Goal: Task Accomplishment & Management: Manage account settings

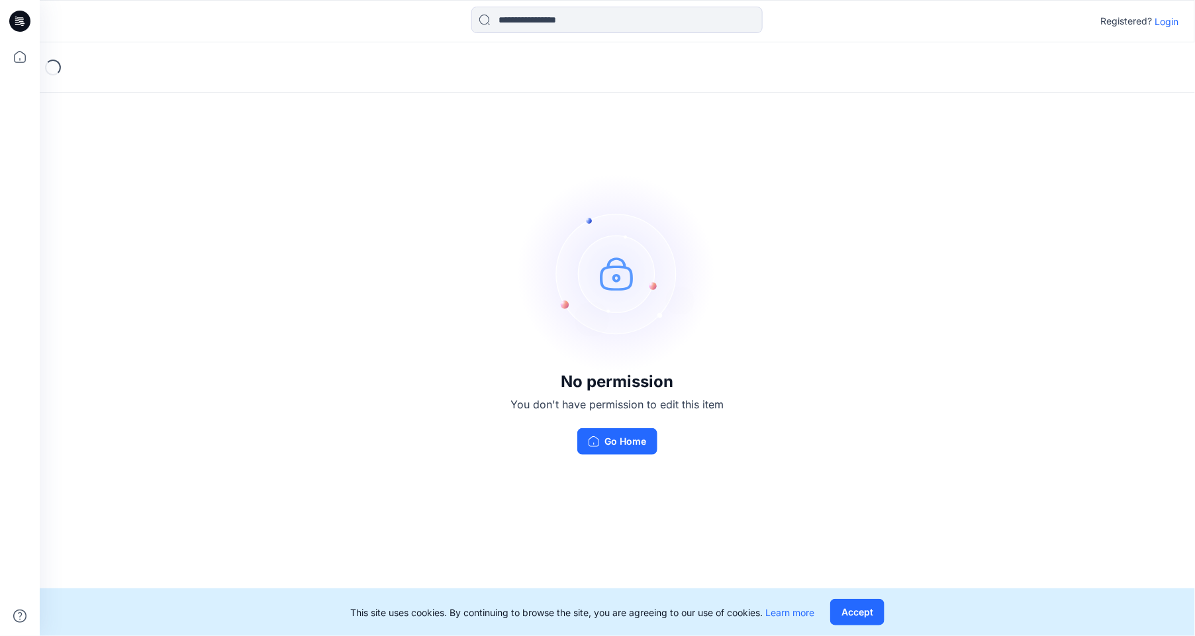
click at [19, 20] on icon at bounding box center [21, 19] width 6 height 1
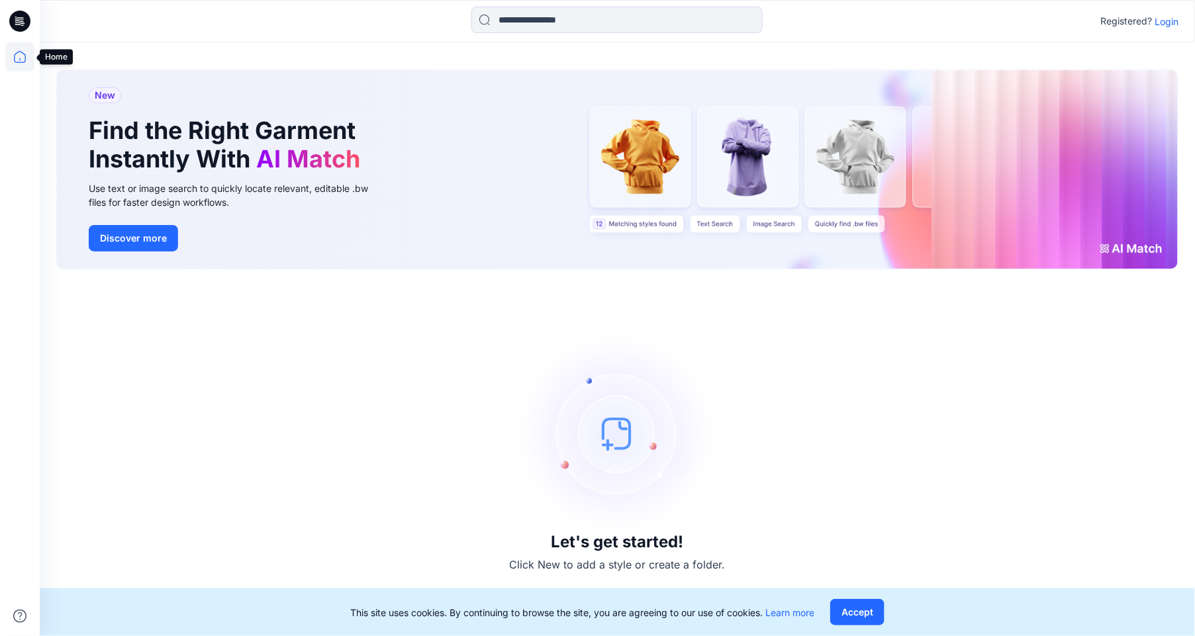
click at [19, 52] on icon at bounding box center [19, 56] width 29 height 29
click at [1170, 23] on p "Login" at bounding box center [1167, 22] width 24 height 14
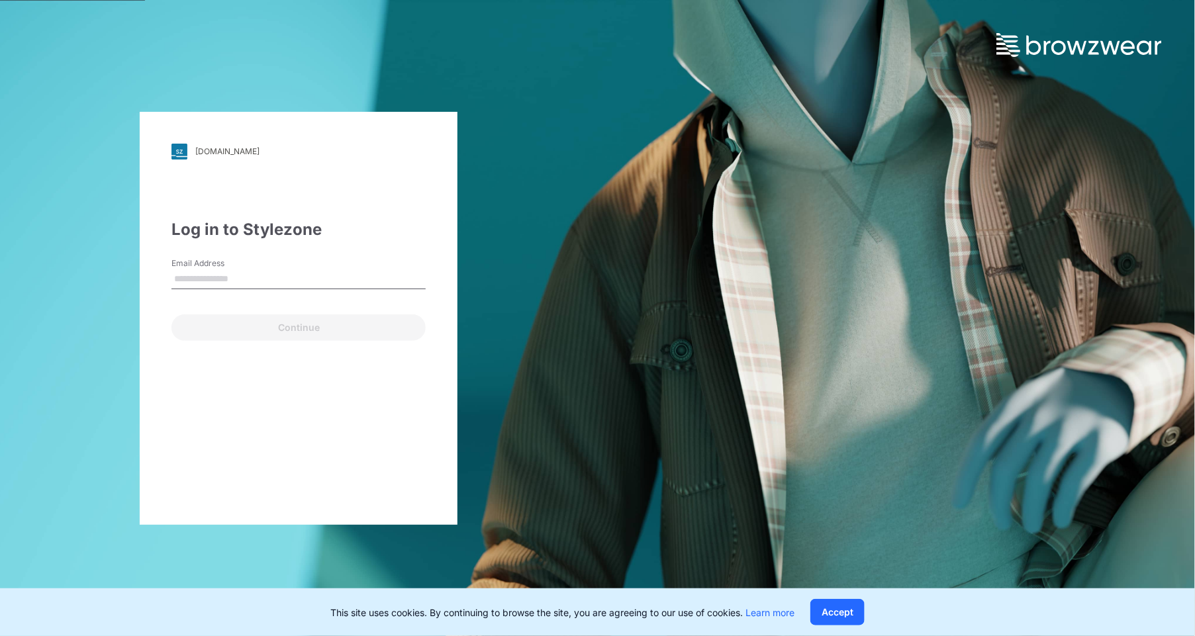
type input "**********"
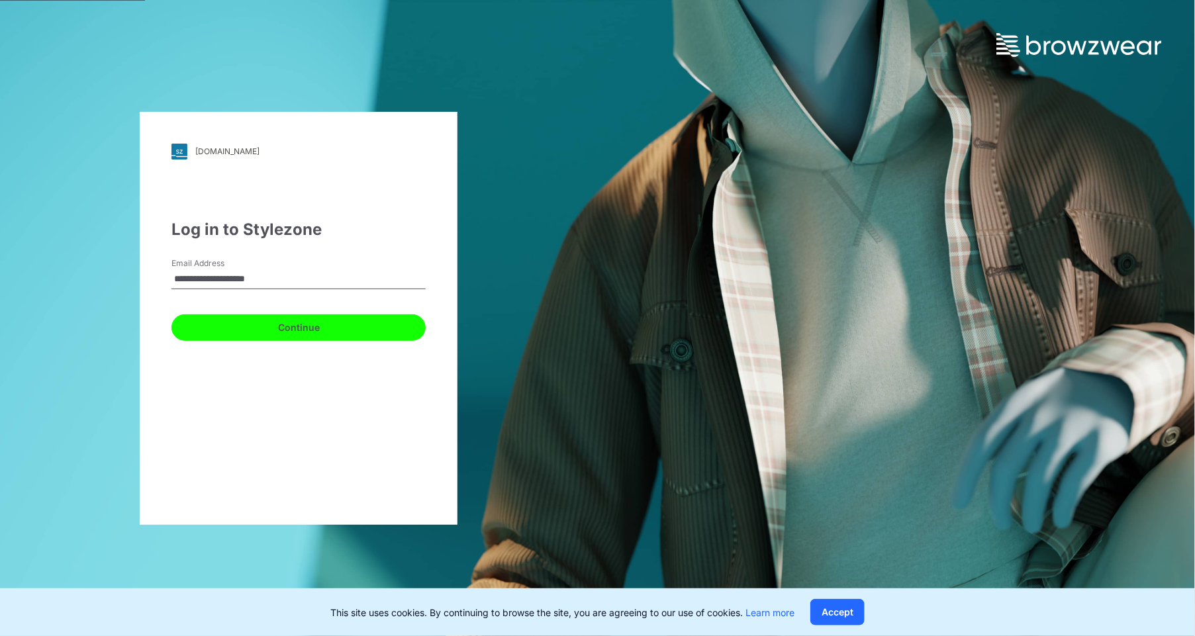
click at [328, 328] on button "Continue" at bounding box center [298, 327] width 254 height 26
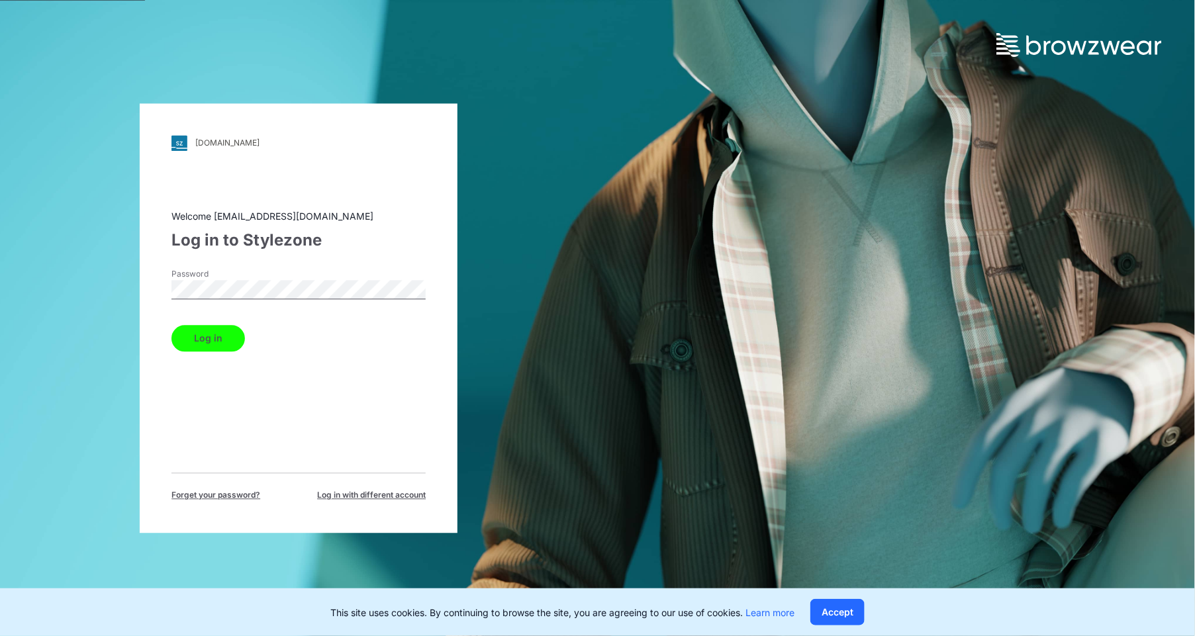
click at [214, 335] on button "Log in" at bounding box center [207, 338] width 73 height 26
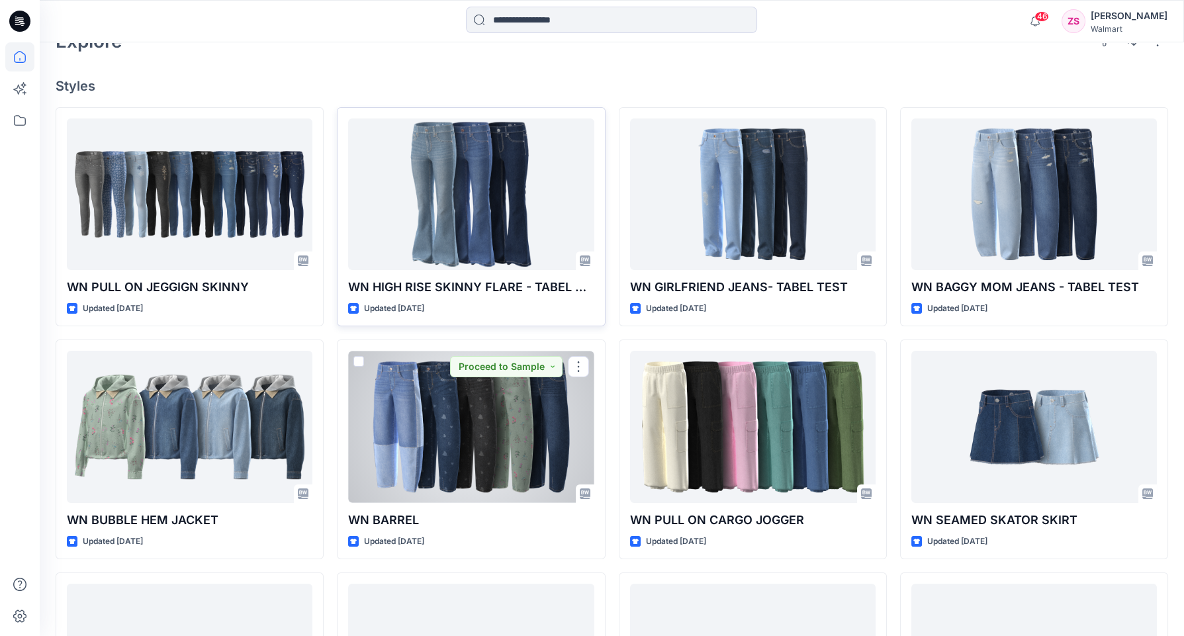
scroll to position [309, 0]
